Goal: Use online tool/utility: Utilize a website feature to perform a specific function

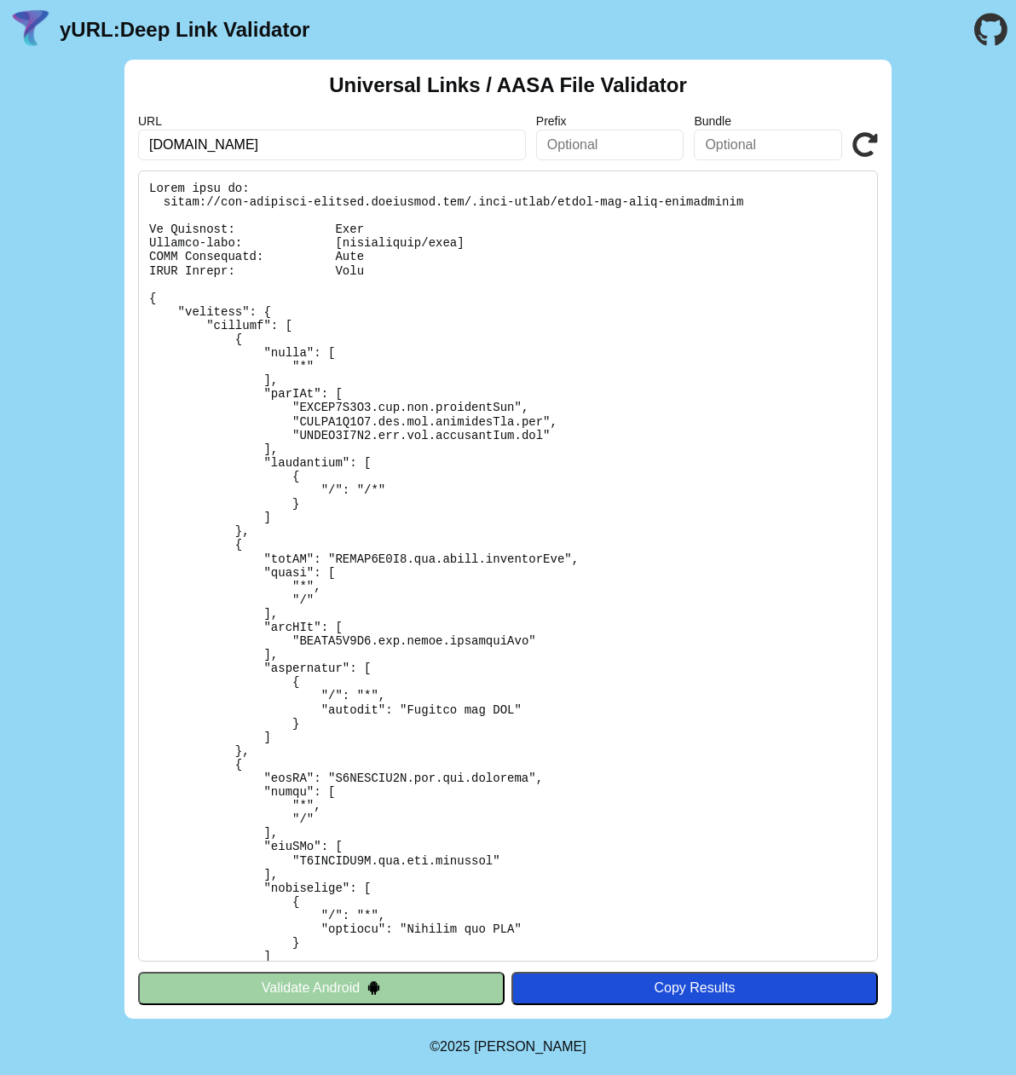
scroll to position [1330, 0]
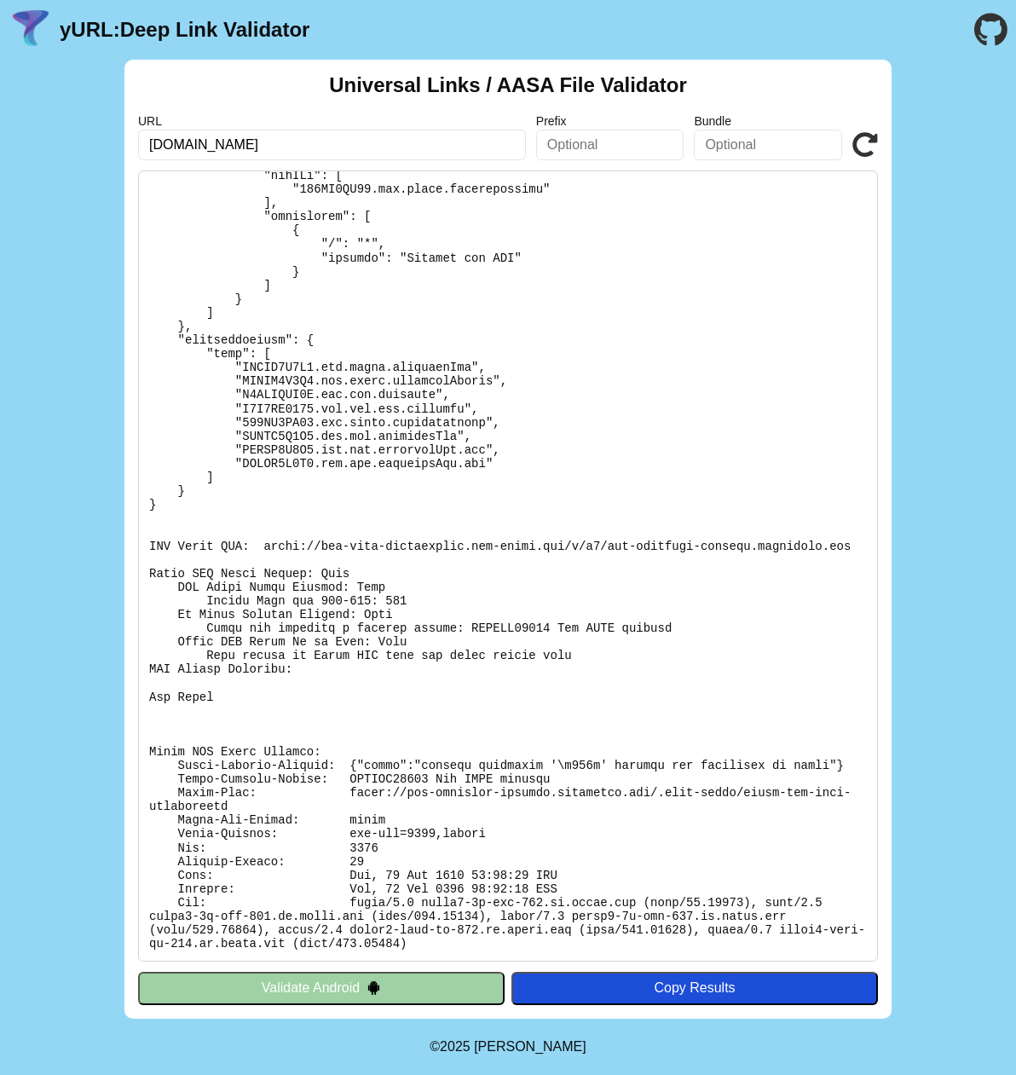
click at [871, 145] on icon at bounding box center [865, 145] width 26 height 26
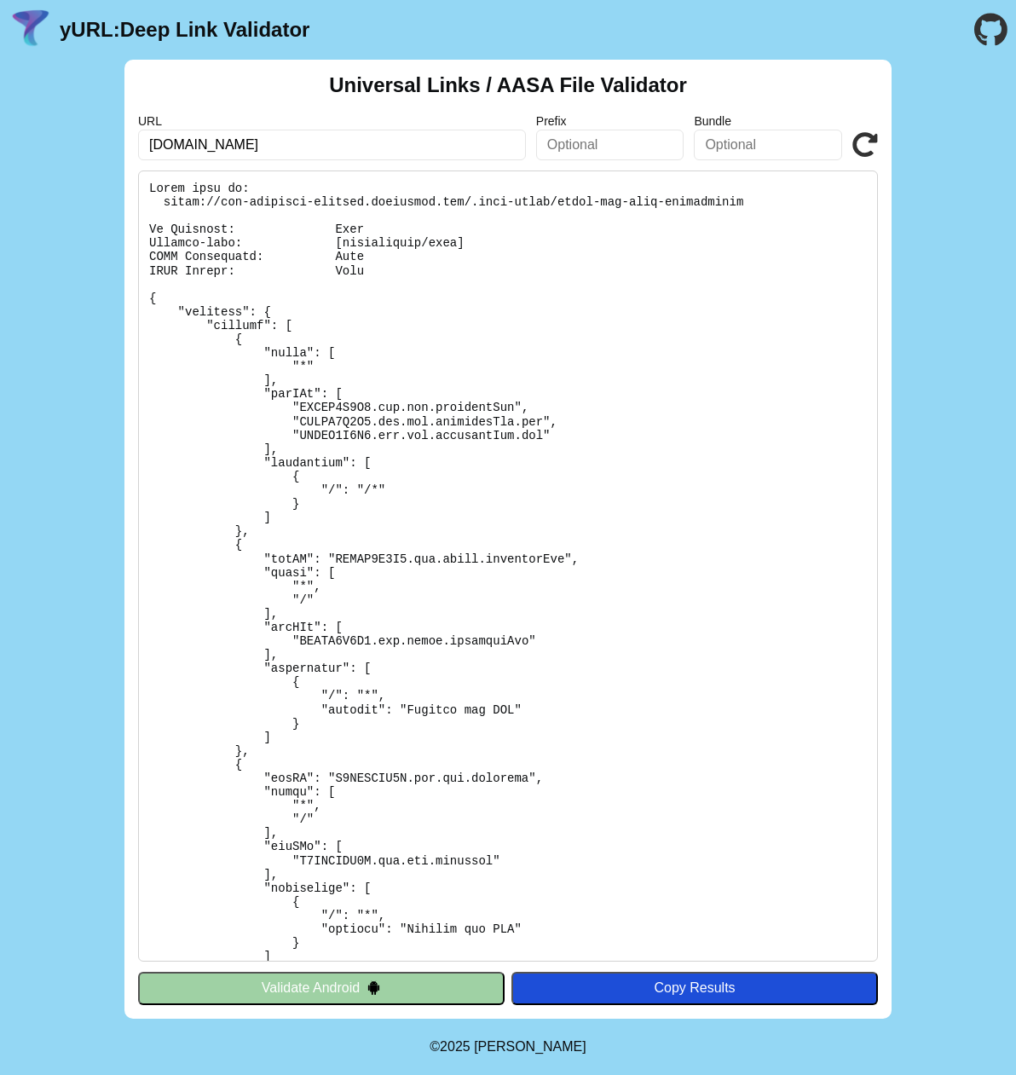
scroll to position [1330, 0]
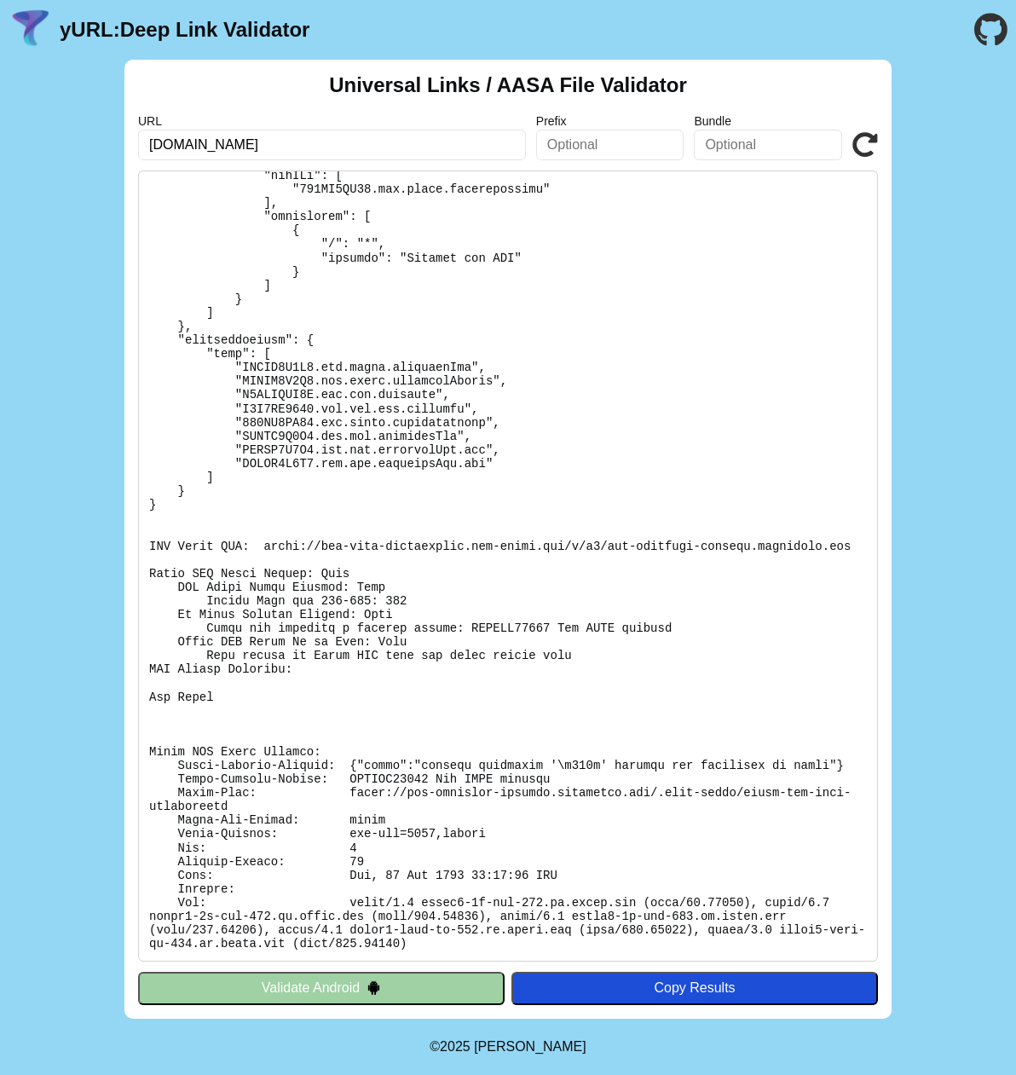
click at [867, 143] on icon at bounding box center [865, 145] width 26 height 26
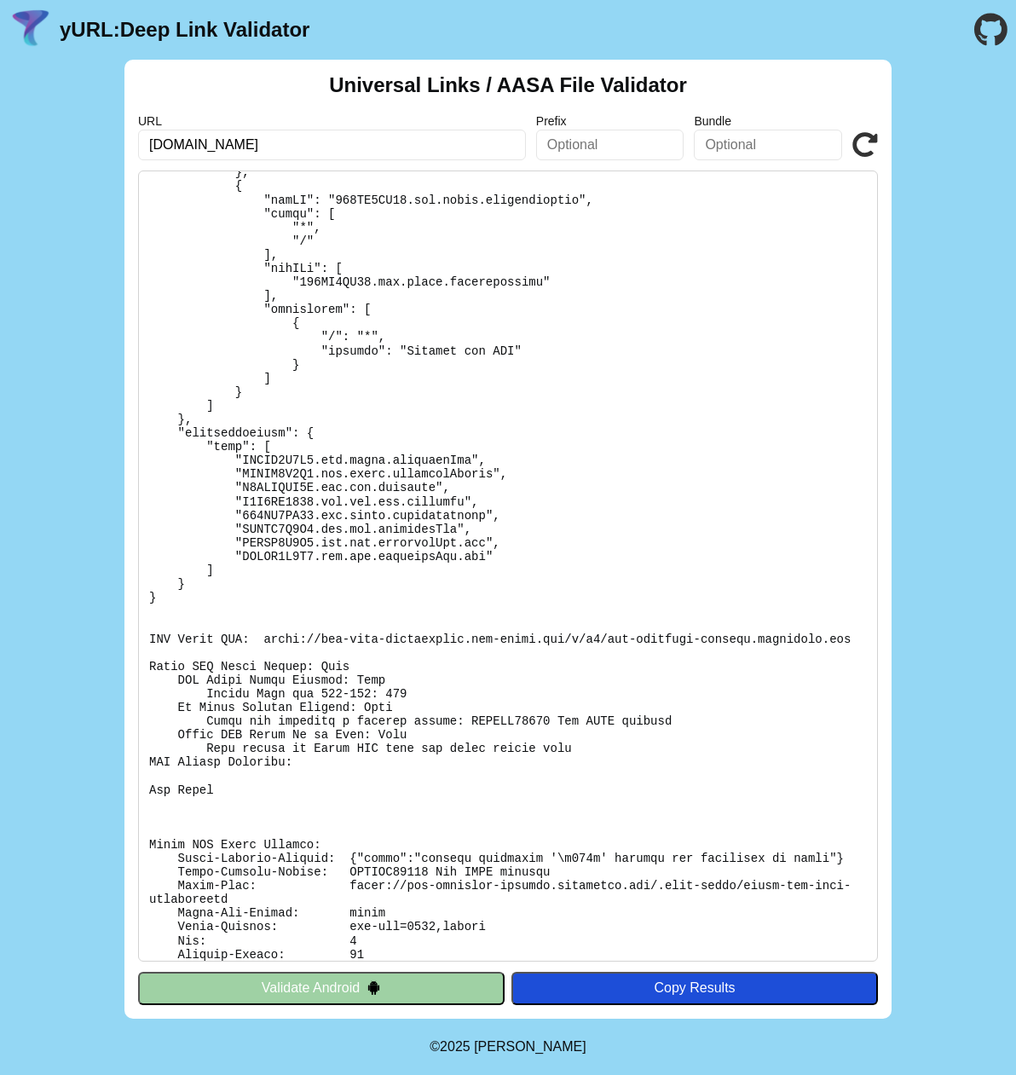
scroll to position [1330, 0]
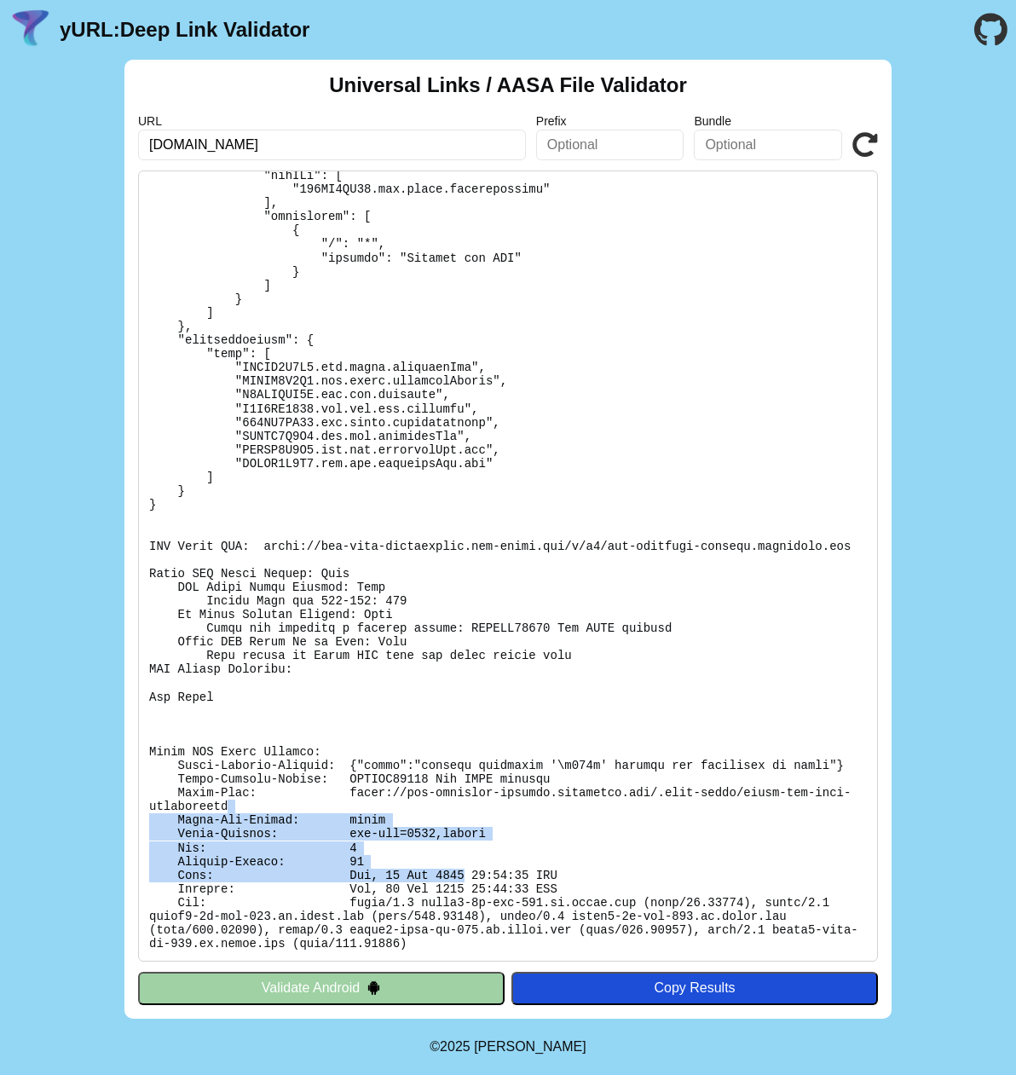
drag, startPoint x: 344, startPoint y: 811, endPoint x: 462, endPoint y: 876, distance: 134.2
click at [462, 876] on pre at bounding box center [508, 565] width 740 height 791
click at [464, 874] on pre at bounding box center [508, 565] width 740 height 791
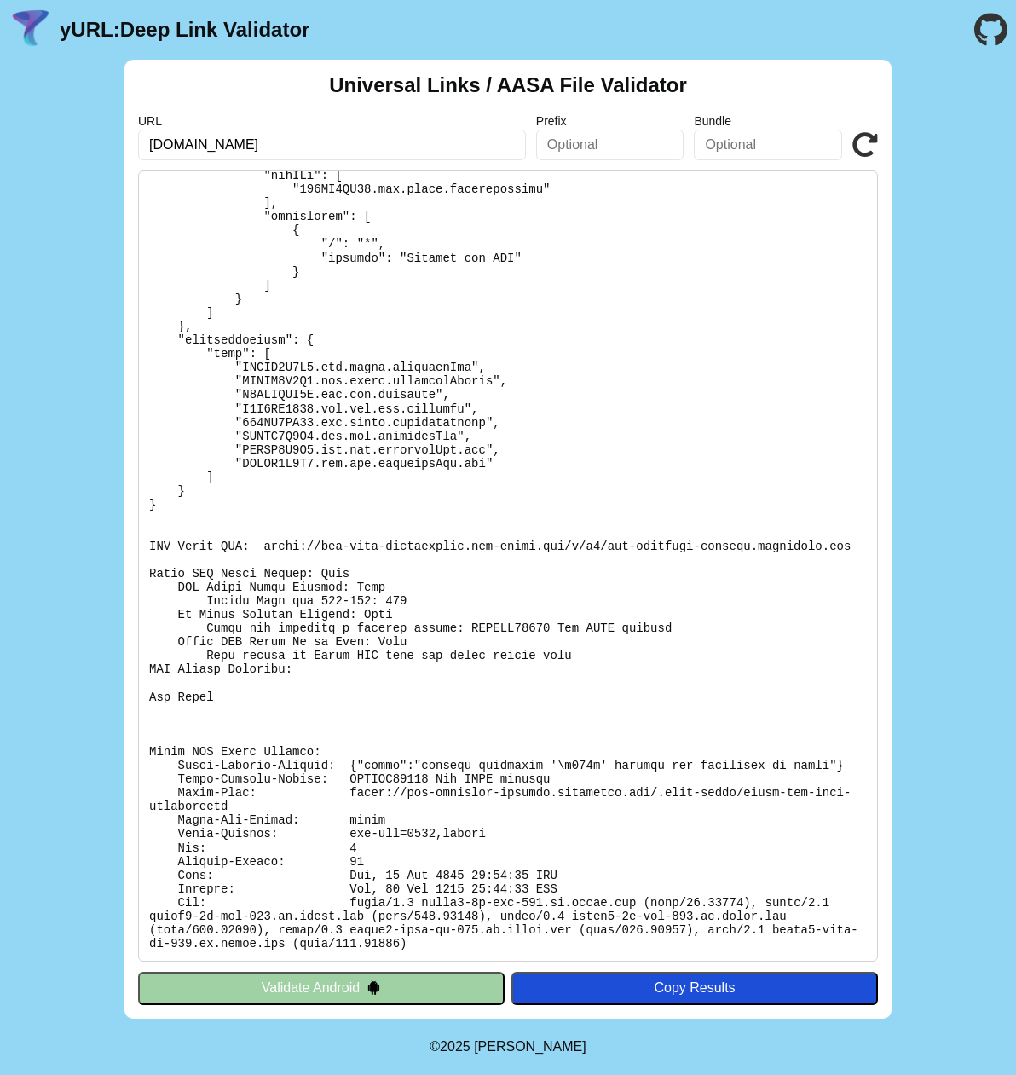
click at [368, 545] on pre at bounding box center [508, 565] width 740 height 791
click at [876, 143] on icon at bounding box center [865, 145] width 26 height 26
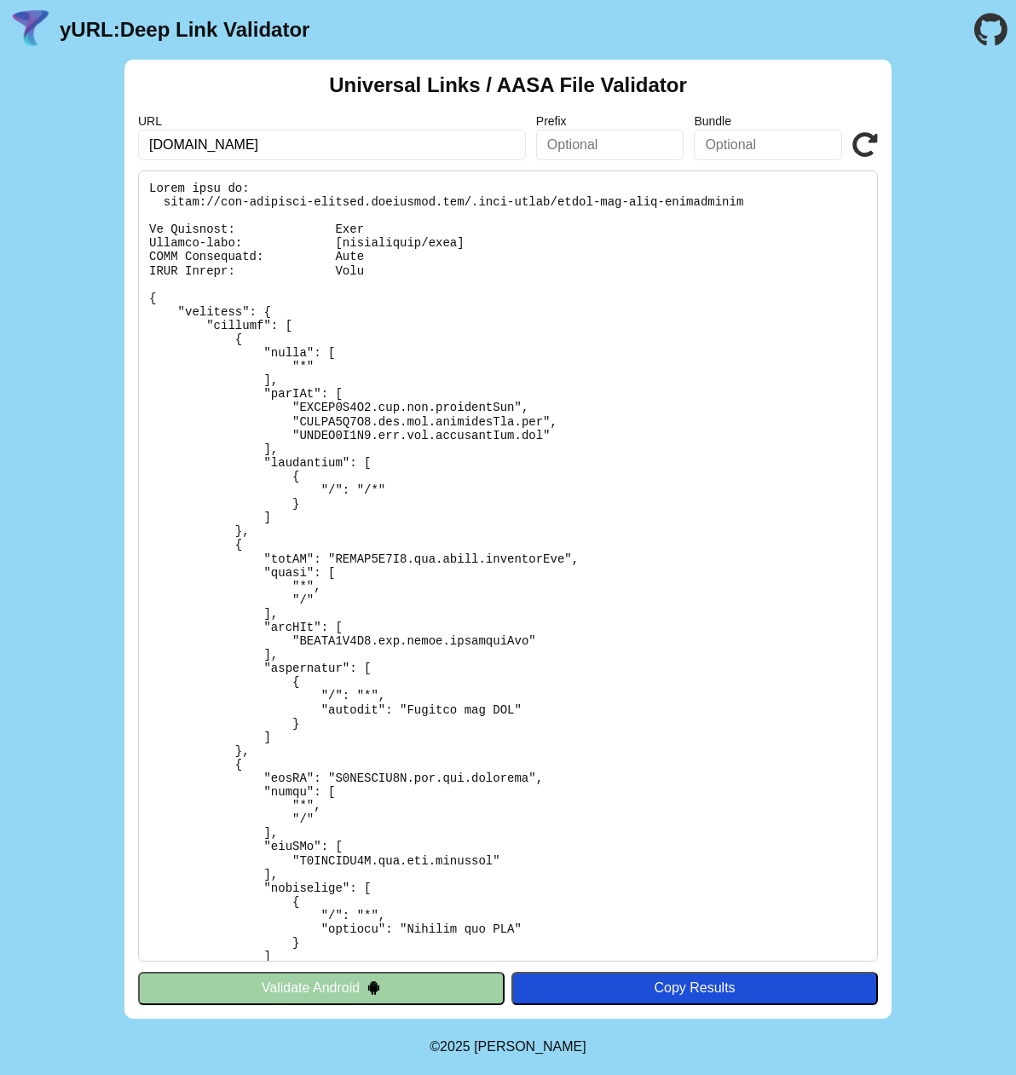
scroll to position [1330, 0]
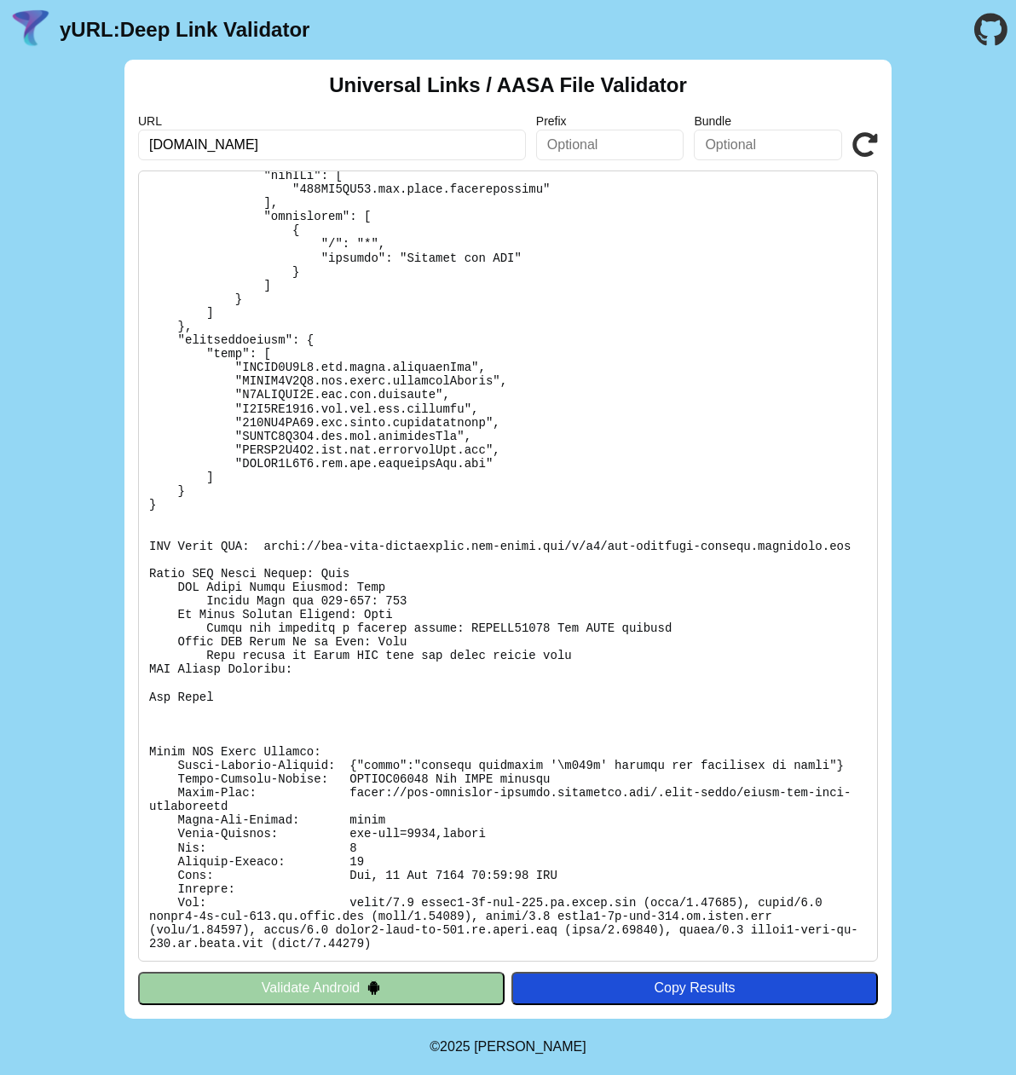
click at [864, 145] on icon at bounding box center [865, 145] width 26 height 26
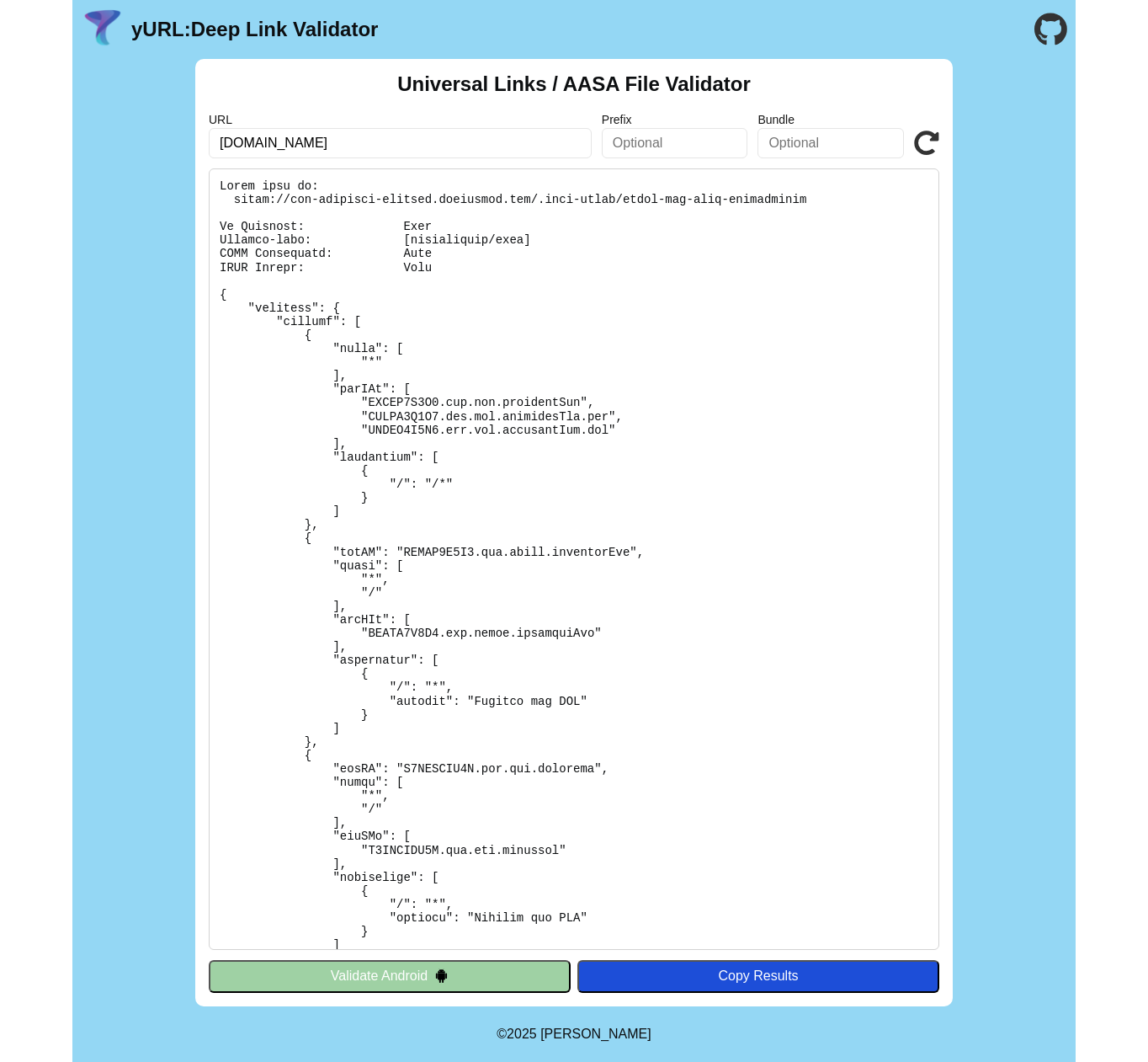
scroll to position [1314, 0]
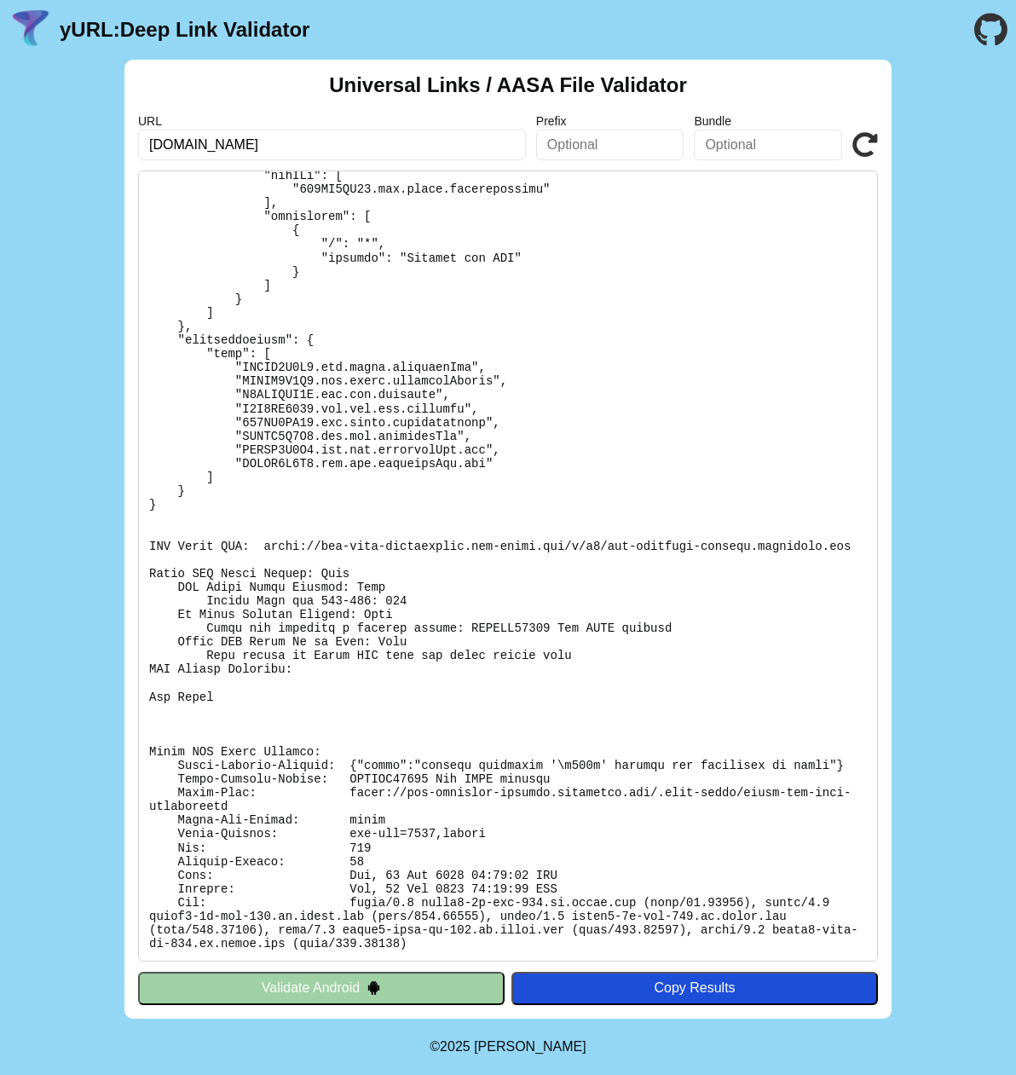
click at [409, 758] on pre at bounding box center [508, 565] width 740 height 791
drag, startPoint x: 174, startPoint y: 762, endPoint x: 850, endPoint y: 765, distance: 676.6
click at [850, 765] on pre at bounding box center [508, 565] width 740 height 791
copy pre "Apple-Failure-Details: {"cause":"invalid character '\u003c' looking for beginni…"
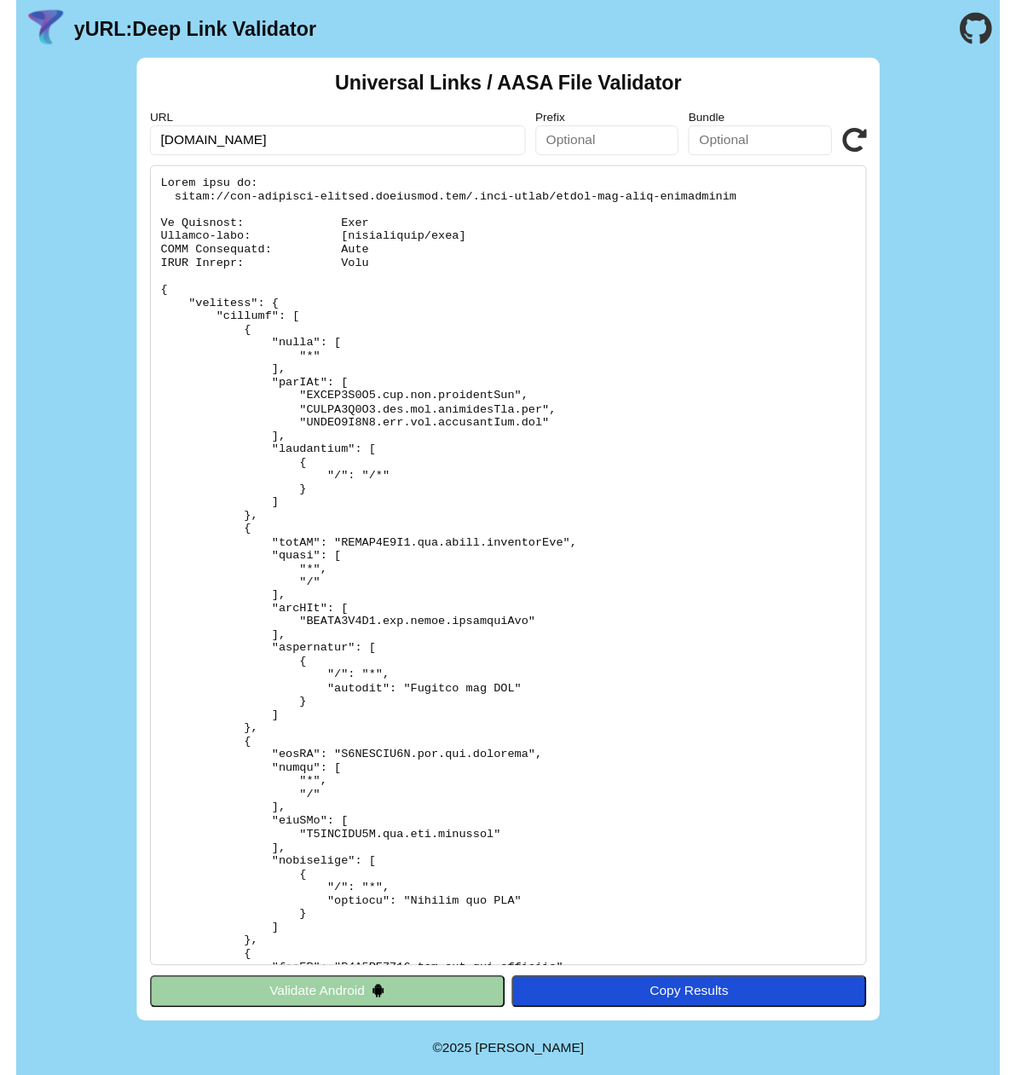
scroll to position [1295, 0]
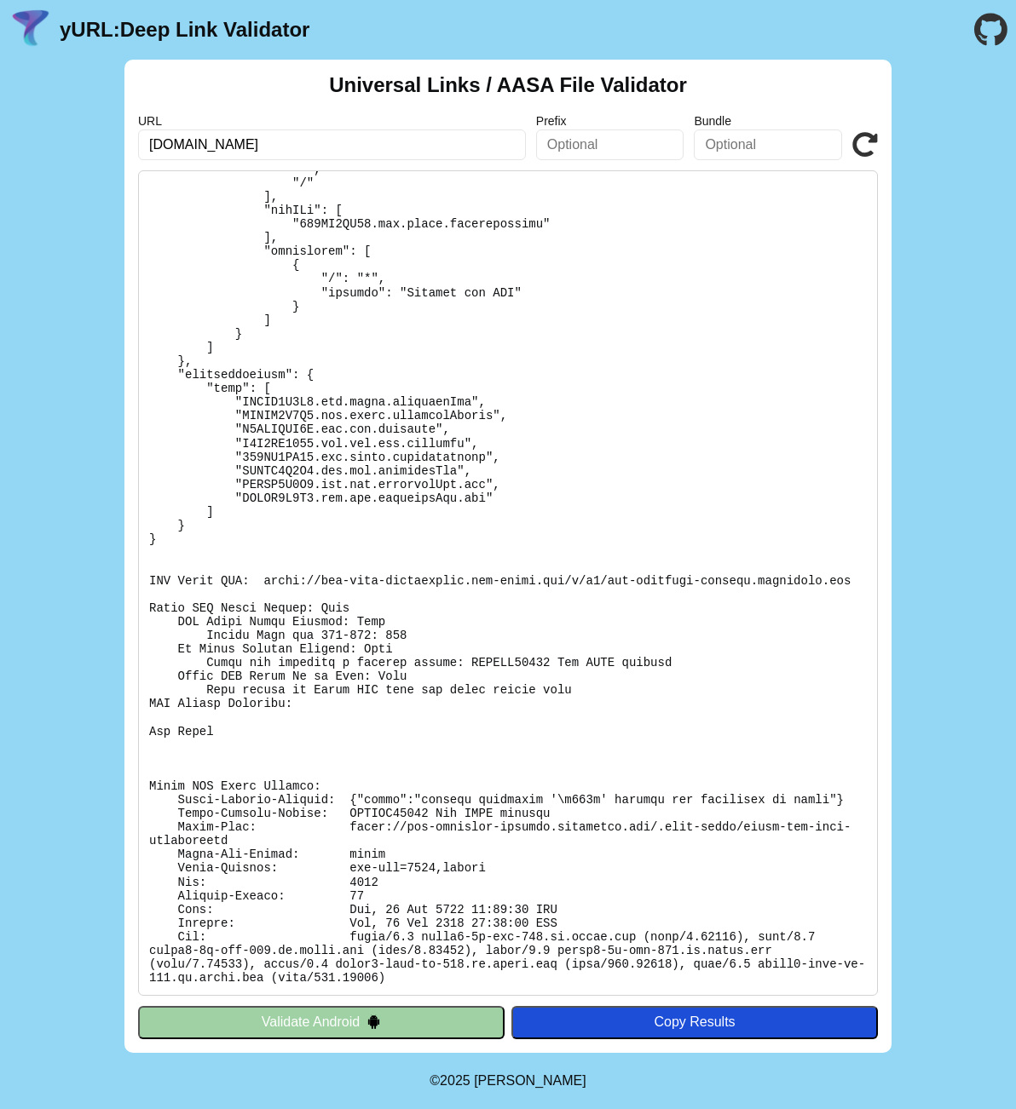
click at [552, 794] on pre at bounding box center [508, 583] width 740 height 826
drag, startPoint x: 554, startPoint y: 799, endPoint x: 578, endPoint y: 799, distance: 23.9
click at [578, 799] on pre at bounding box center [508, 583] width 740 height 826
click at [566, 729] on pre at bounding box center [508, 583] width 740 height 826
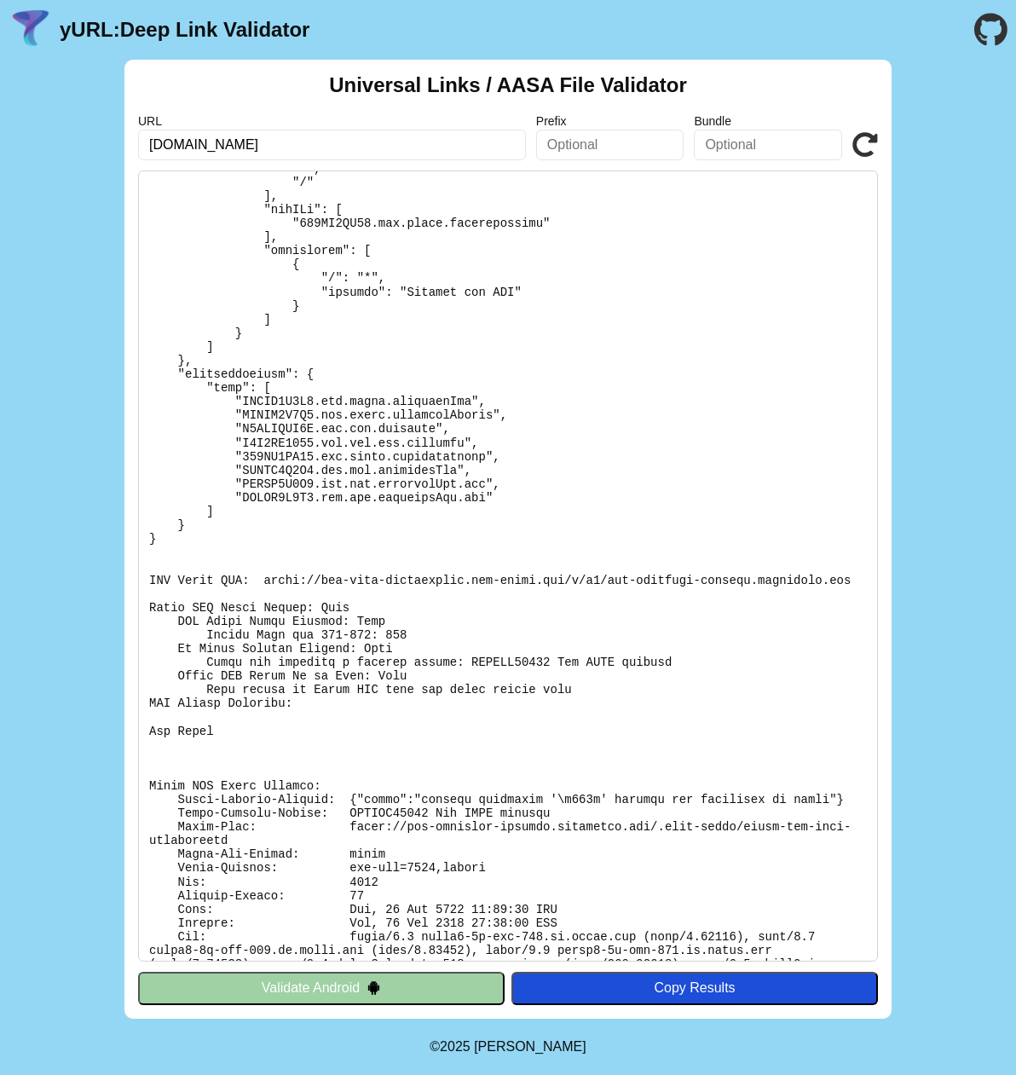
scroll to position [1330, 0]
